Goal: Information Seeking & Learning: Check status

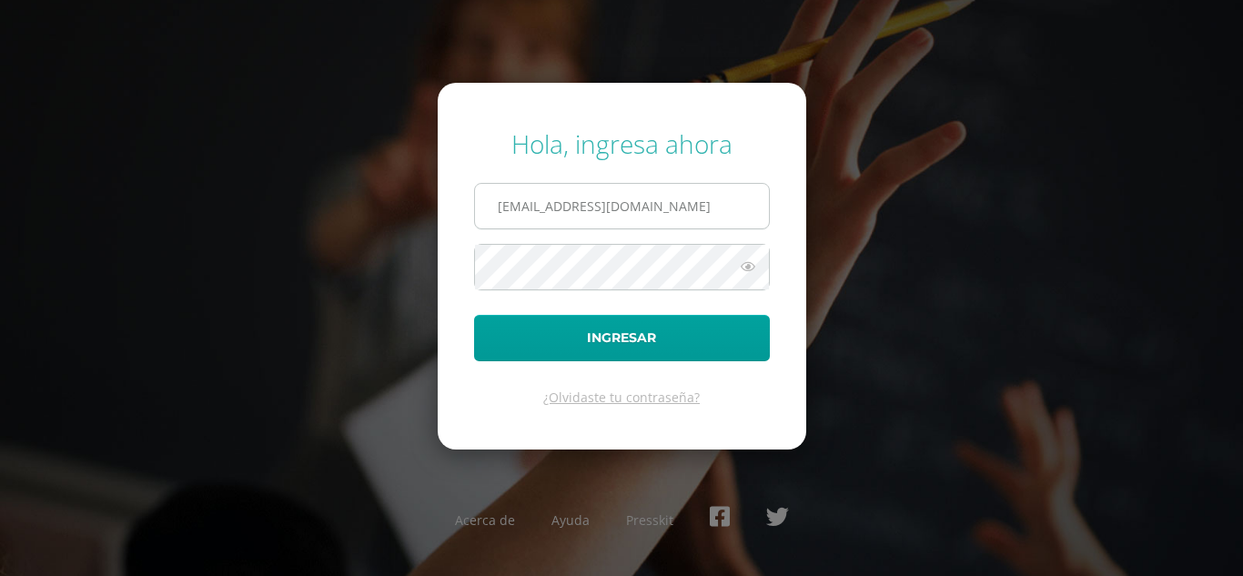
click at [534, 198] on input "[EMAIL_ADDRESS][DOMAIN_NAME]" at bounding box center [622, 206] width 294 height 45
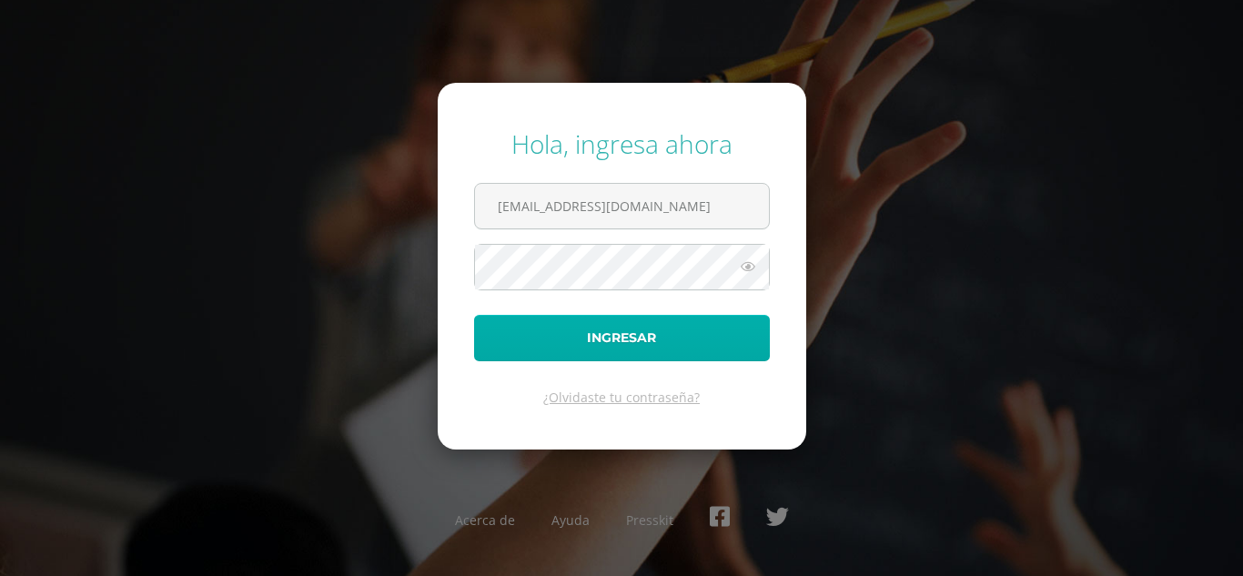
type input "[EMAIL_ADDRESS][DOMAIN_NAME]"
click at [516, 343] on button "Ingresar" at bounding box center [622, 338] width 296 height 46
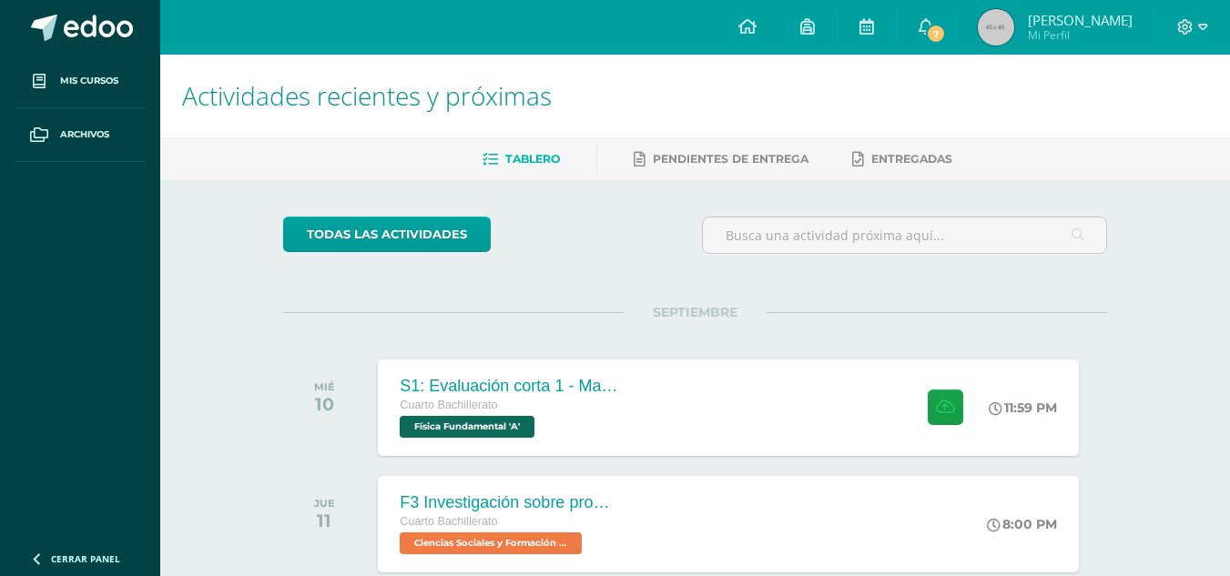
click at [650, 249] on div "todas las Actividades" at bounding box center [695, 243] width 838 height 52
click at [947, 15] on link "7" at bounding box center [926, 27] width 58 height 55
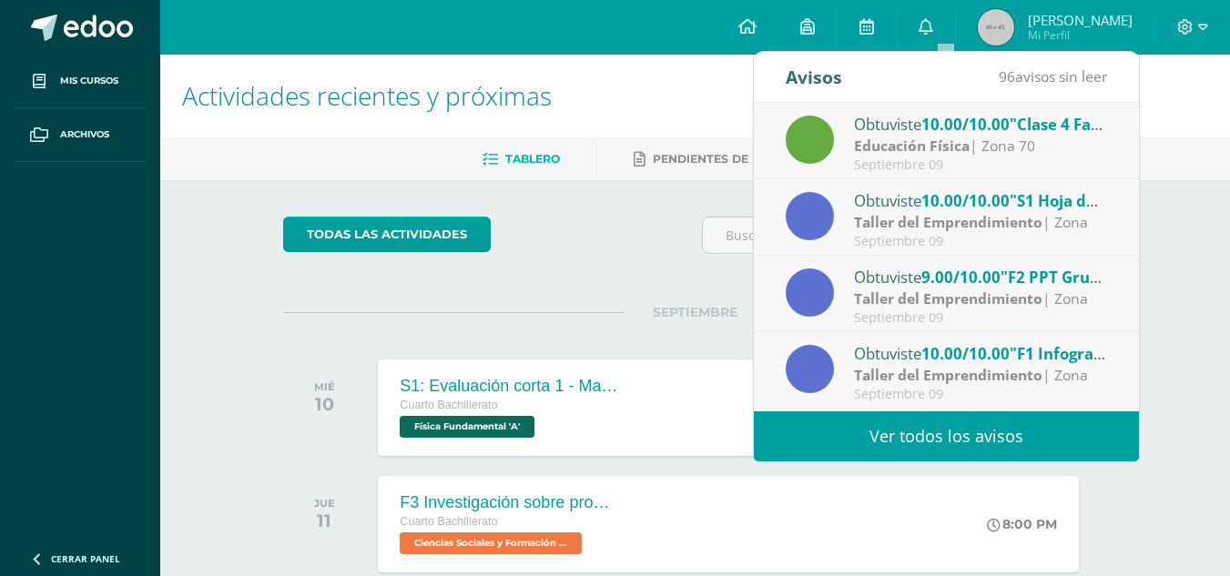
click at [997, 275] on span "9.00/10.00" at bounding box center [960, 277] width 79 height 21
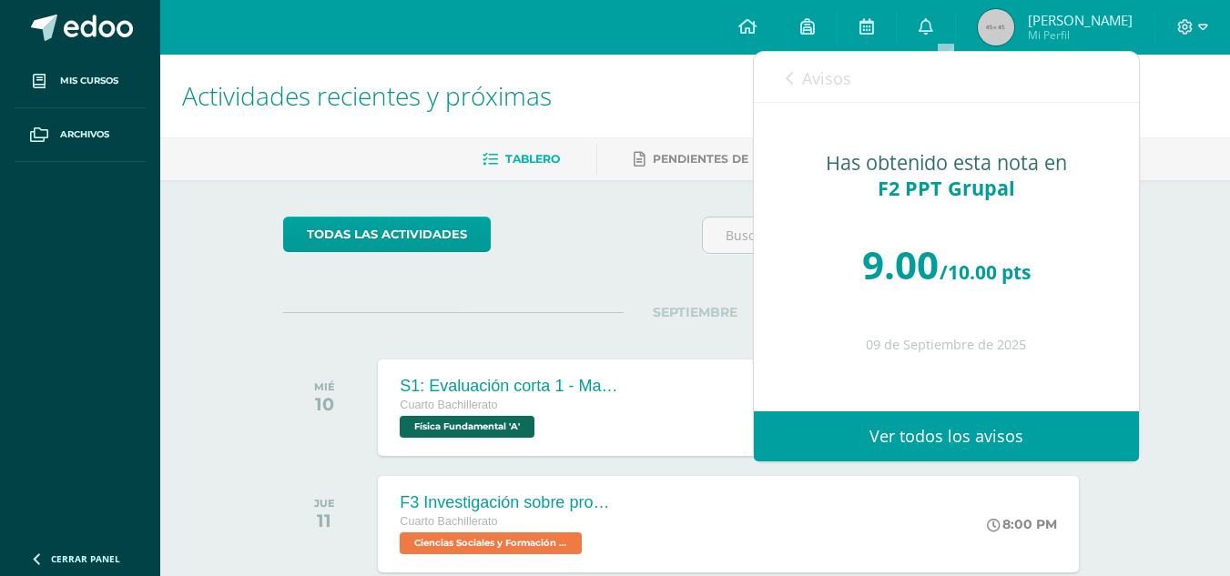
click at [797, 95] on link "Avisos" at bounding box center [819, 78] width 66 height 52
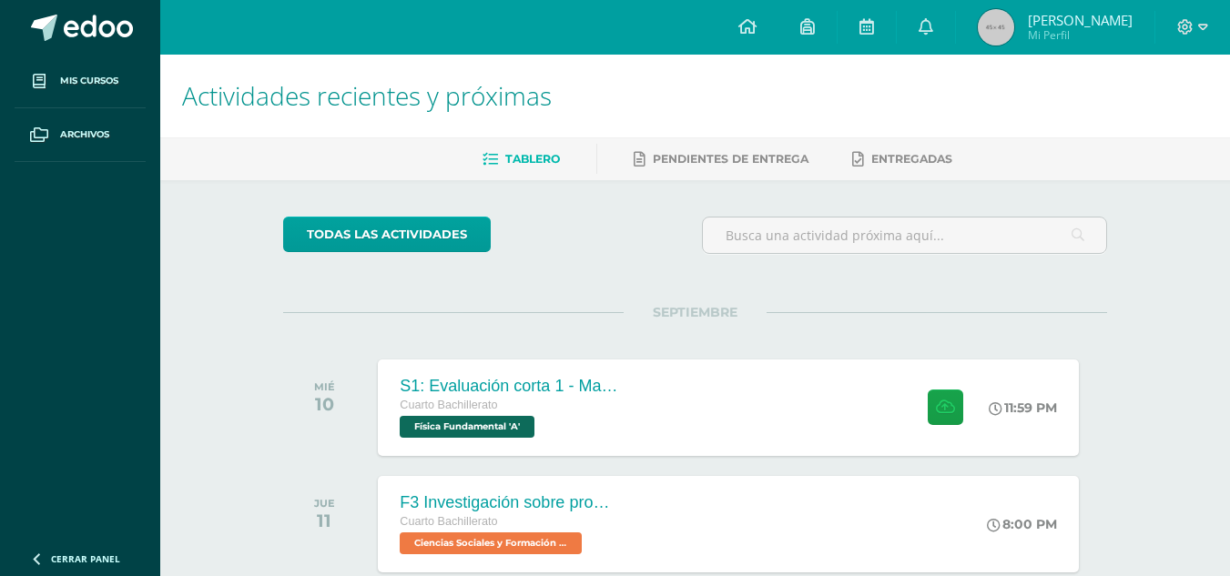
click at [612, 329] on div "SEPTIEMBRE MIÉ 10 S1: Evaluación corta 1 - Magnesitmo y principios básicos. Cua…" at bounding box center [695, 385] width 824 height 147
